Goal: Check status: Check status

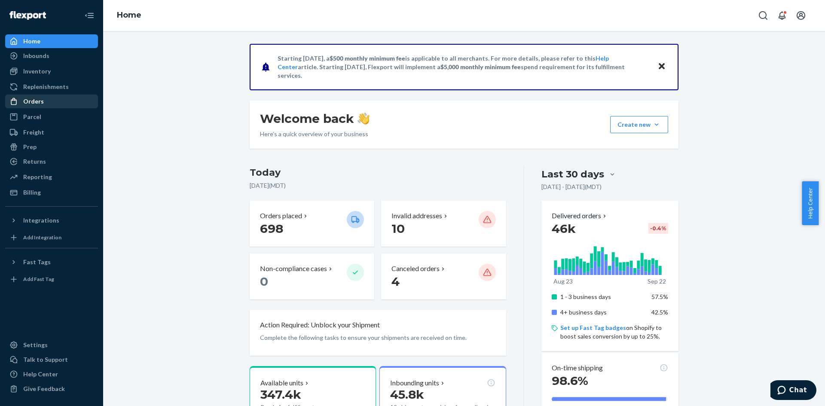
click at [33, 104] on div "Orders" at bounding box center [33, 101] width 21 height 9
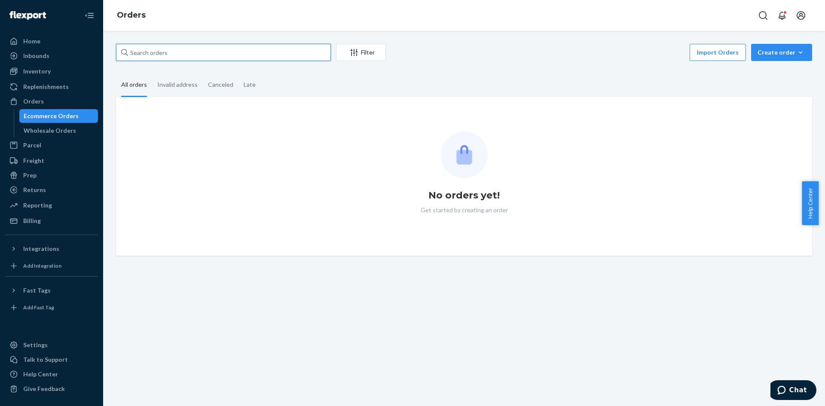
click at [175, 51] on input "text" at bounding box center [223, 52] width 215 height 17
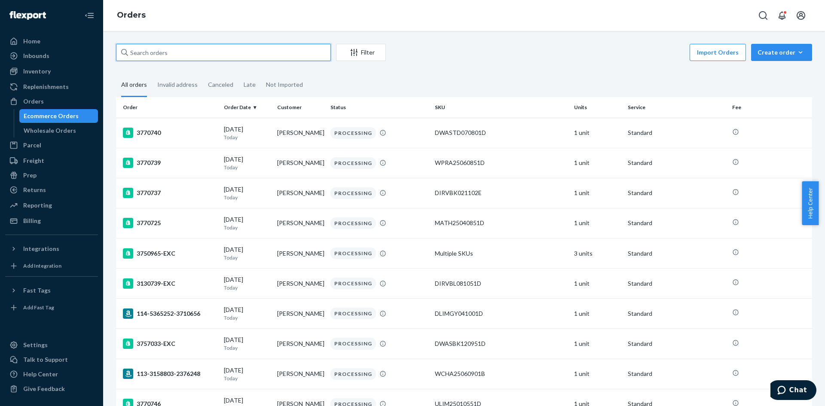
paste input "3757172"
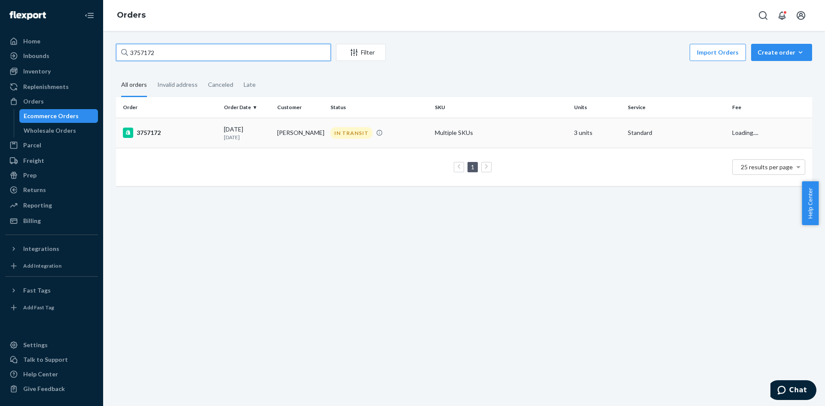
type input "3757172"
click at [179, 134] on div "3757172" at bounding box center [170, 133] width 94 height 10
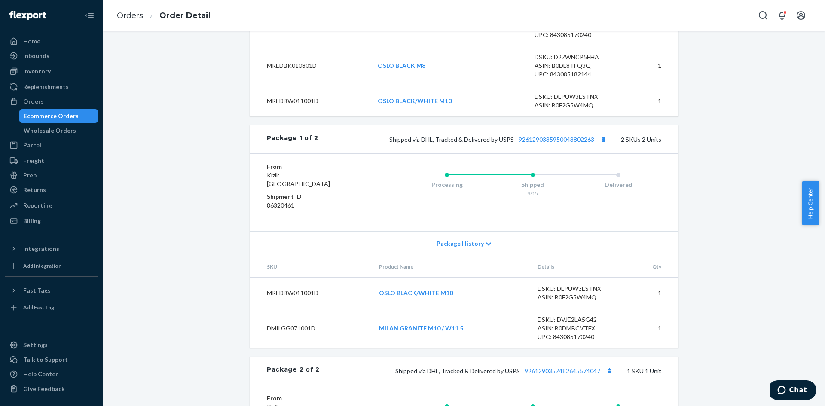
scroll to position [360, 0]
click at [577, 144] on link "9261290335950043802263" at bounding box center [557, 140] width 76 height 7
